Goal: Task Accomplishment & Management: Manage account settings

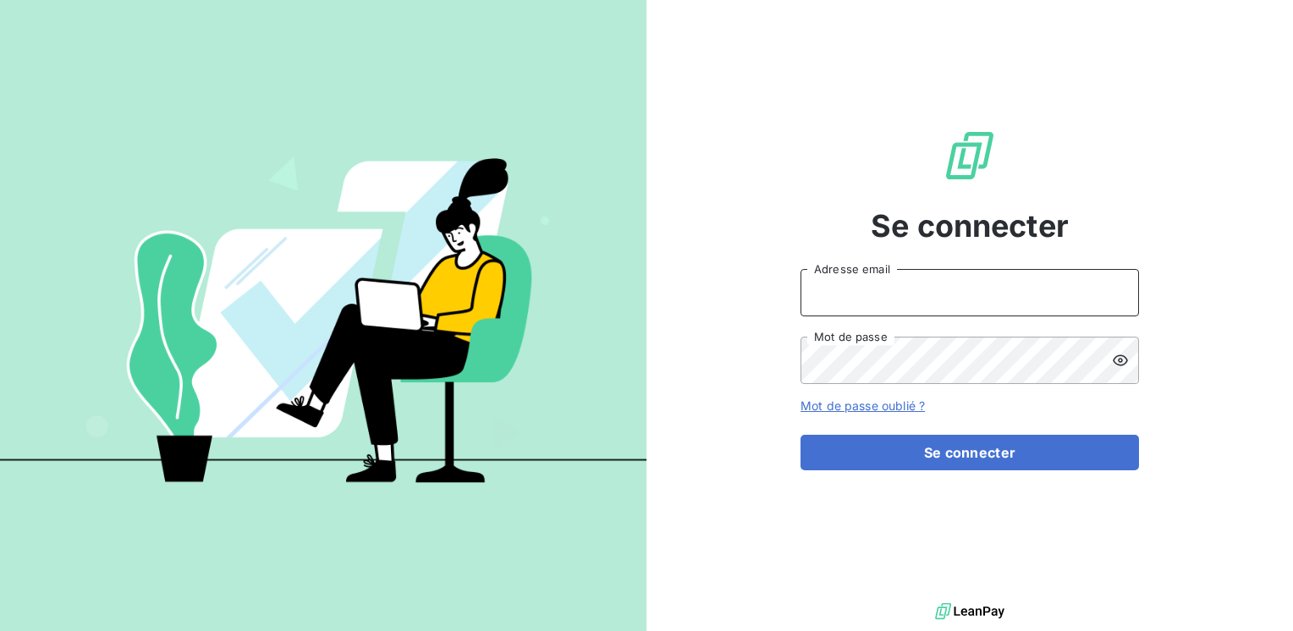
click at [880, 286] on input "Adresse email" at bounding box center [970, 292] width 339 height 47
click at [845, 291] on input "marc......" at bounding box center [970, 292] width 339 height 47
type input "[EMAIL_ADDRESS][PERSON_NAME][DOMAIN_NAME]"
click at [801, 435] on button "Se connecter" at bounding box center [970, 453] width 339 height 36
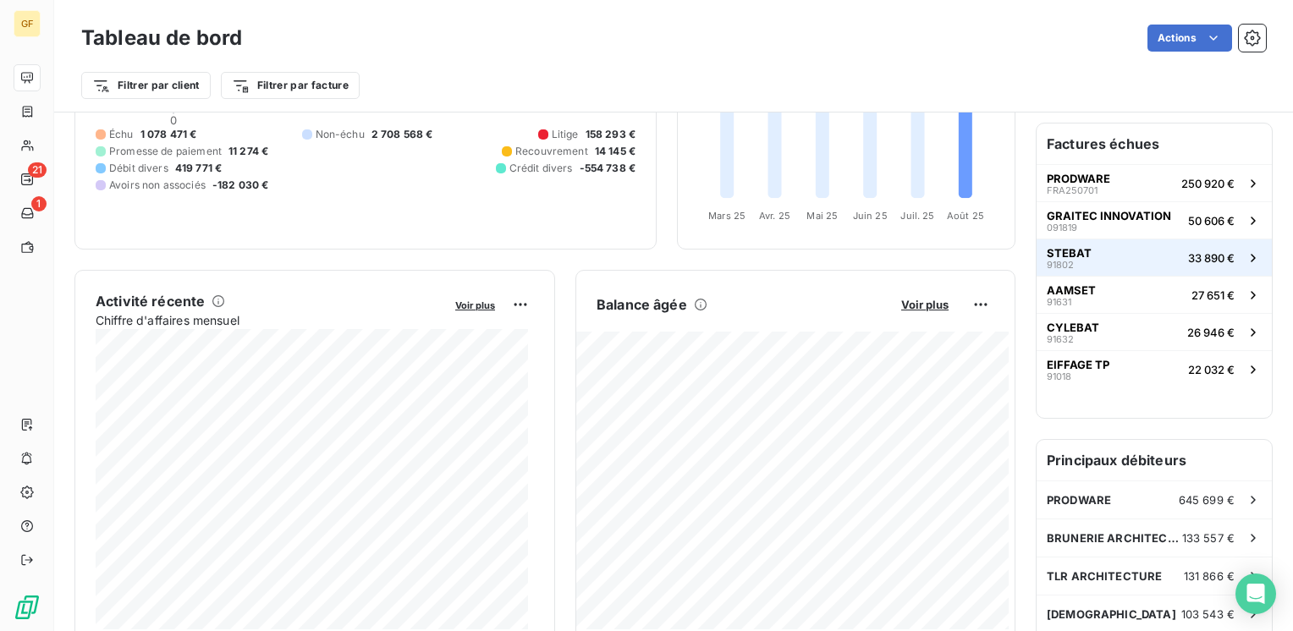
scroll to position [254, 0]
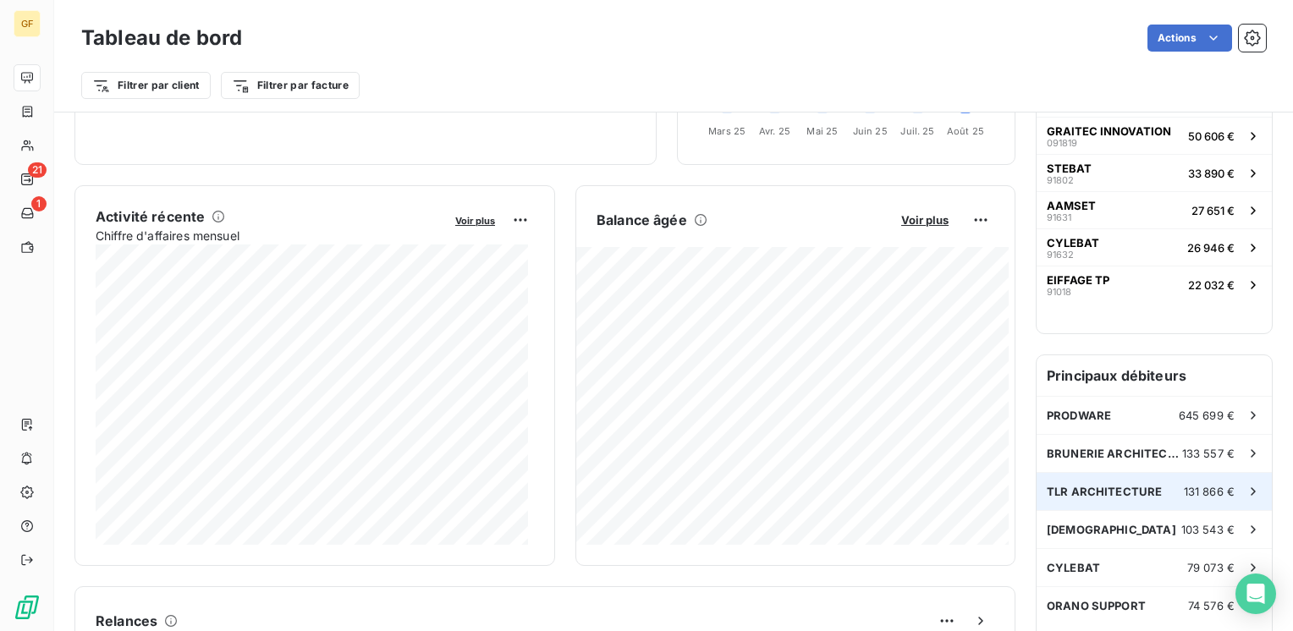
click at [1079, 485] on span "TLR ARCHITECTURE" at bounding box center [1104, 492] width 115 height 14
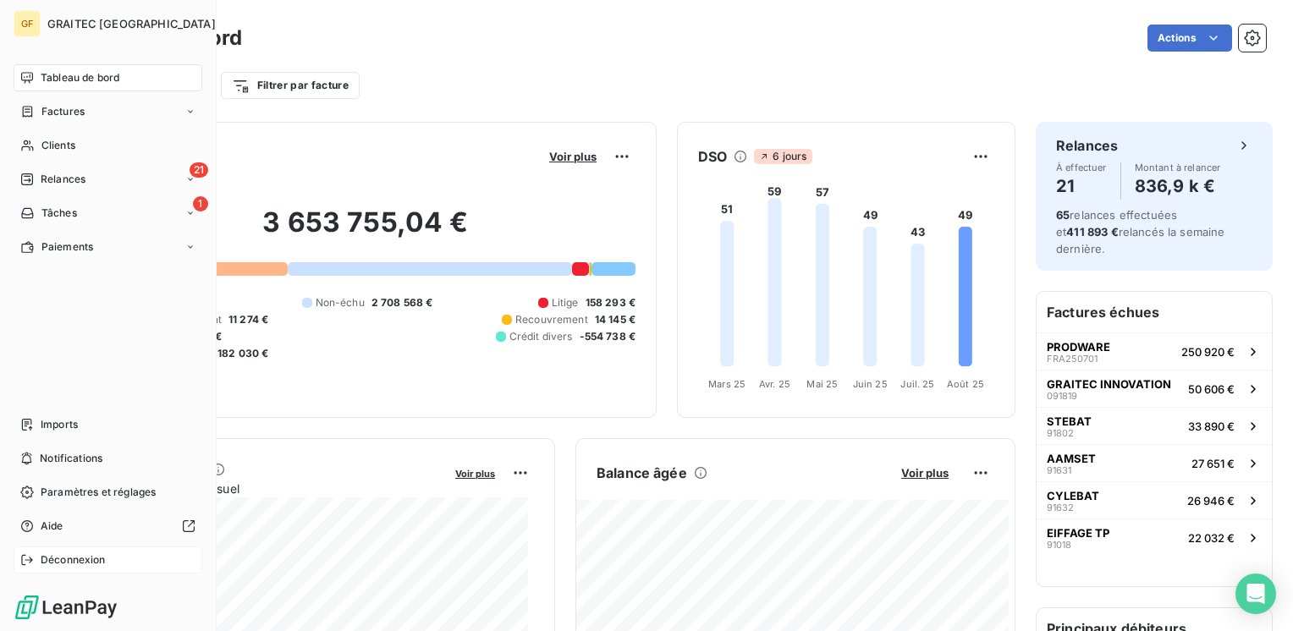
click at [73, 562] on span "Déconnexion" at bounding box center [73, 560] width 65 height 15
